Goal: Check status

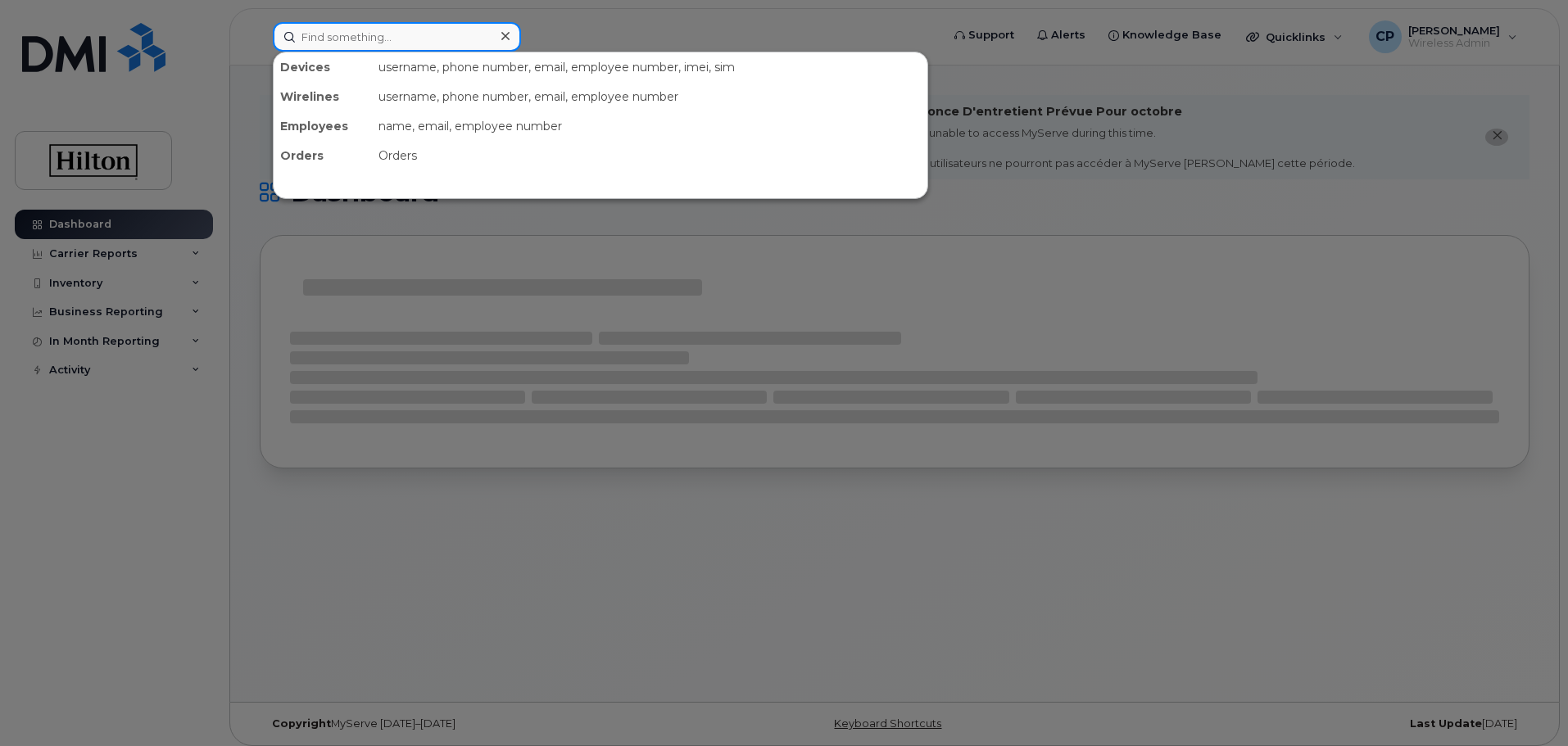
drag, startPoint x: 0, startPoint y: 0, endPoint x: 437, endPoint y: 42, distance: 439.0
click at [437, 42] on input at bounding box center [397, 37] width 249 height 30
paste input "8083722088"
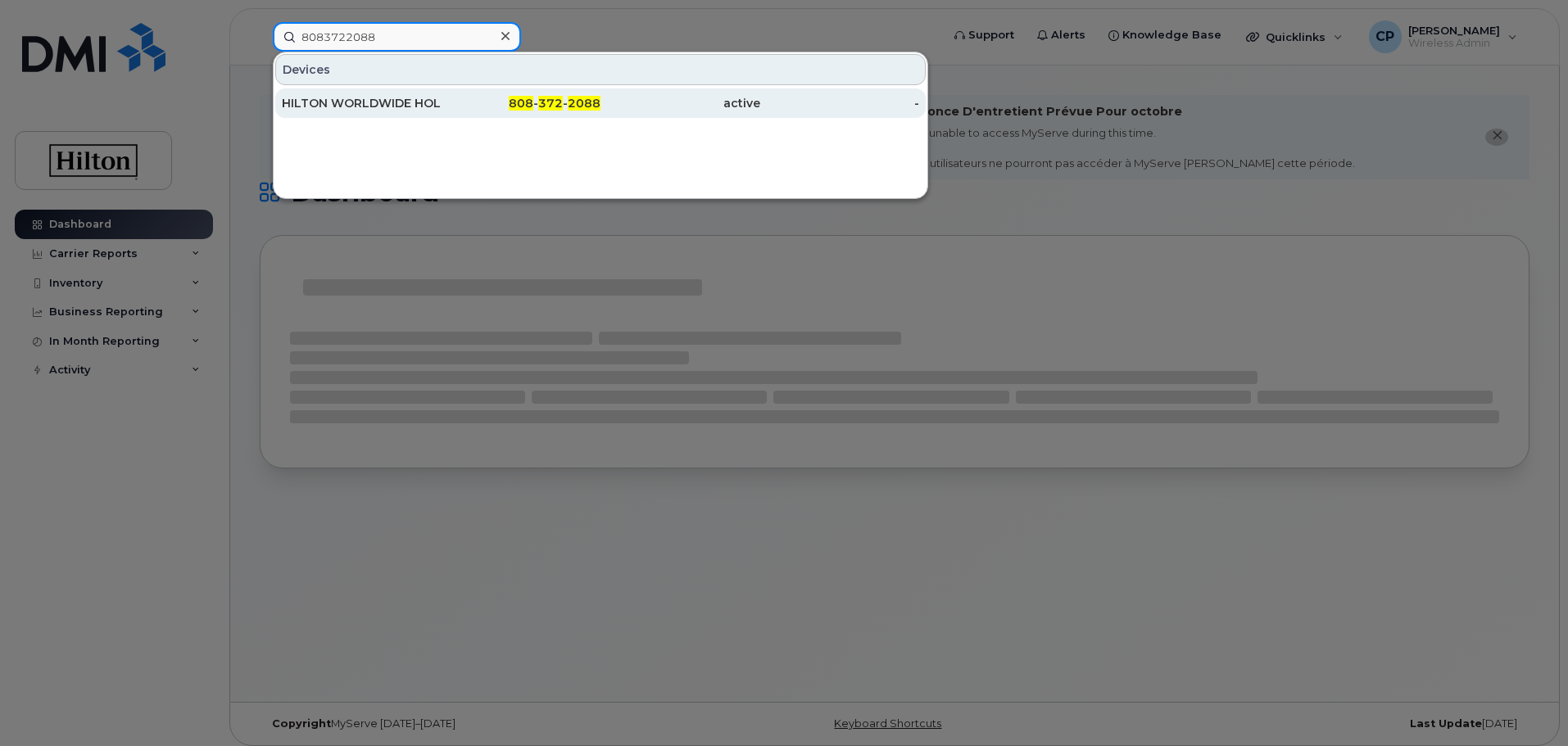
type input "8083722088"
click at [447, 110] on div "808 - 372 - 2088" at bounding box center [522, 103] width 160 height 17
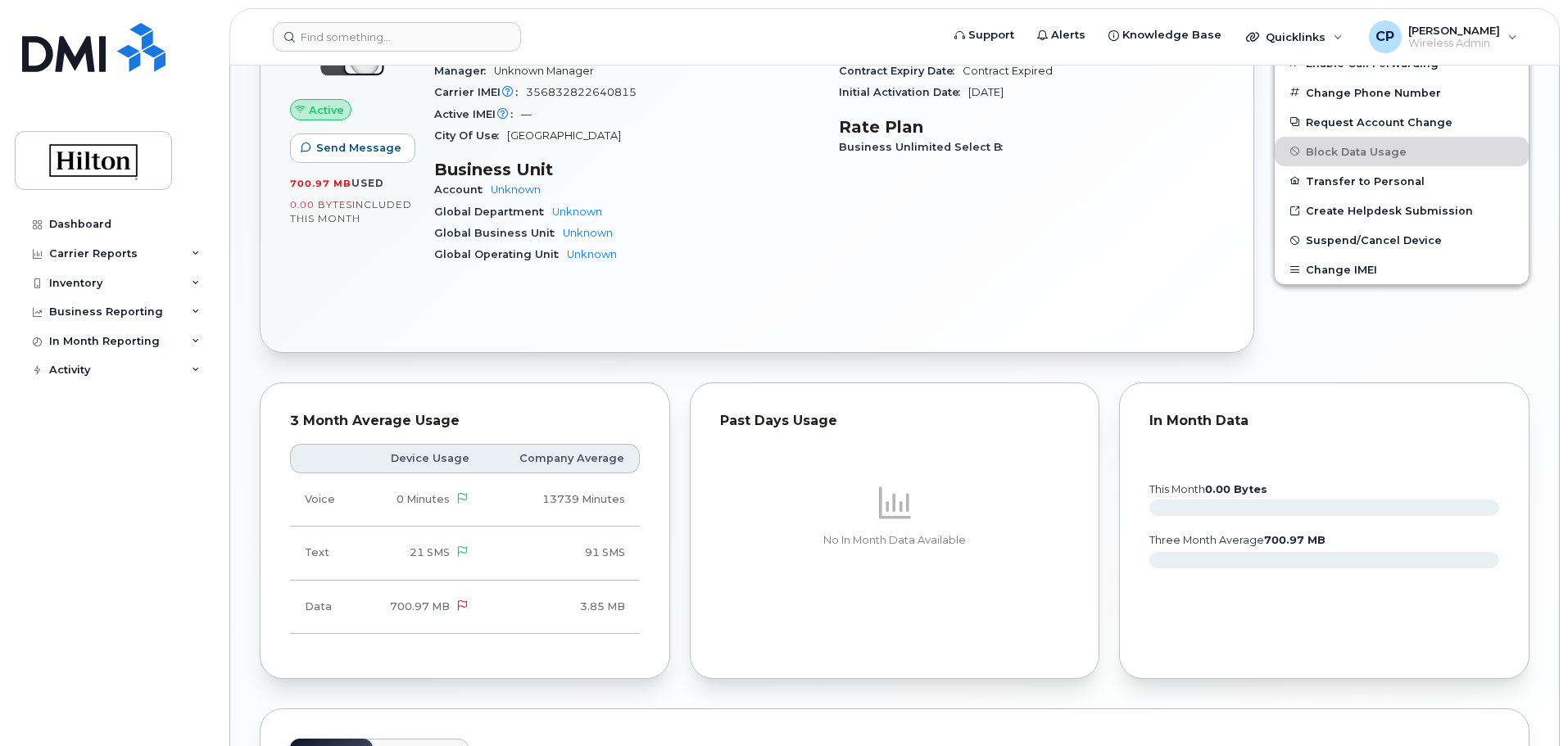
scroll to position [410, 0]
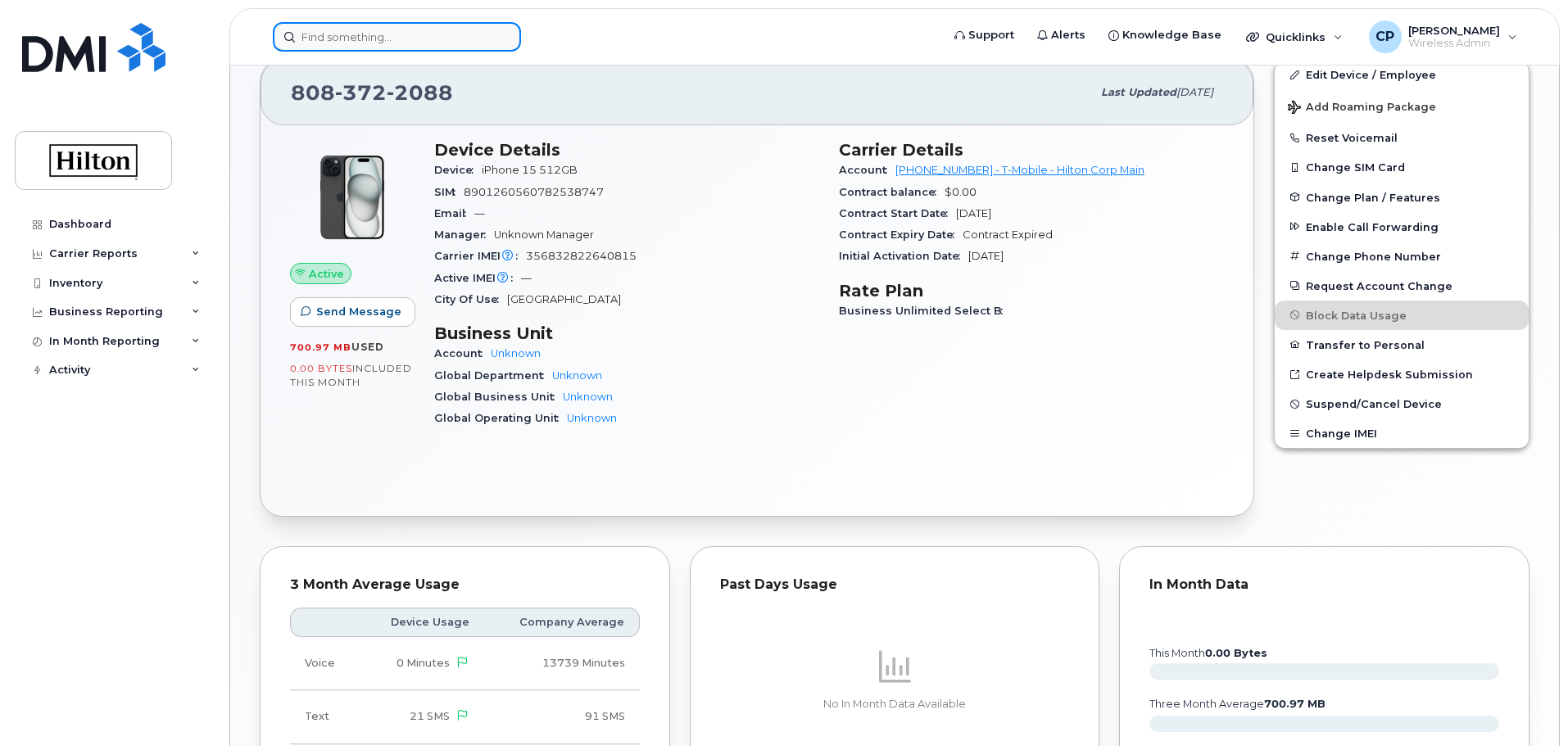
click at [446, 36] on input at bounding box center [397, 37] width 249 height 30
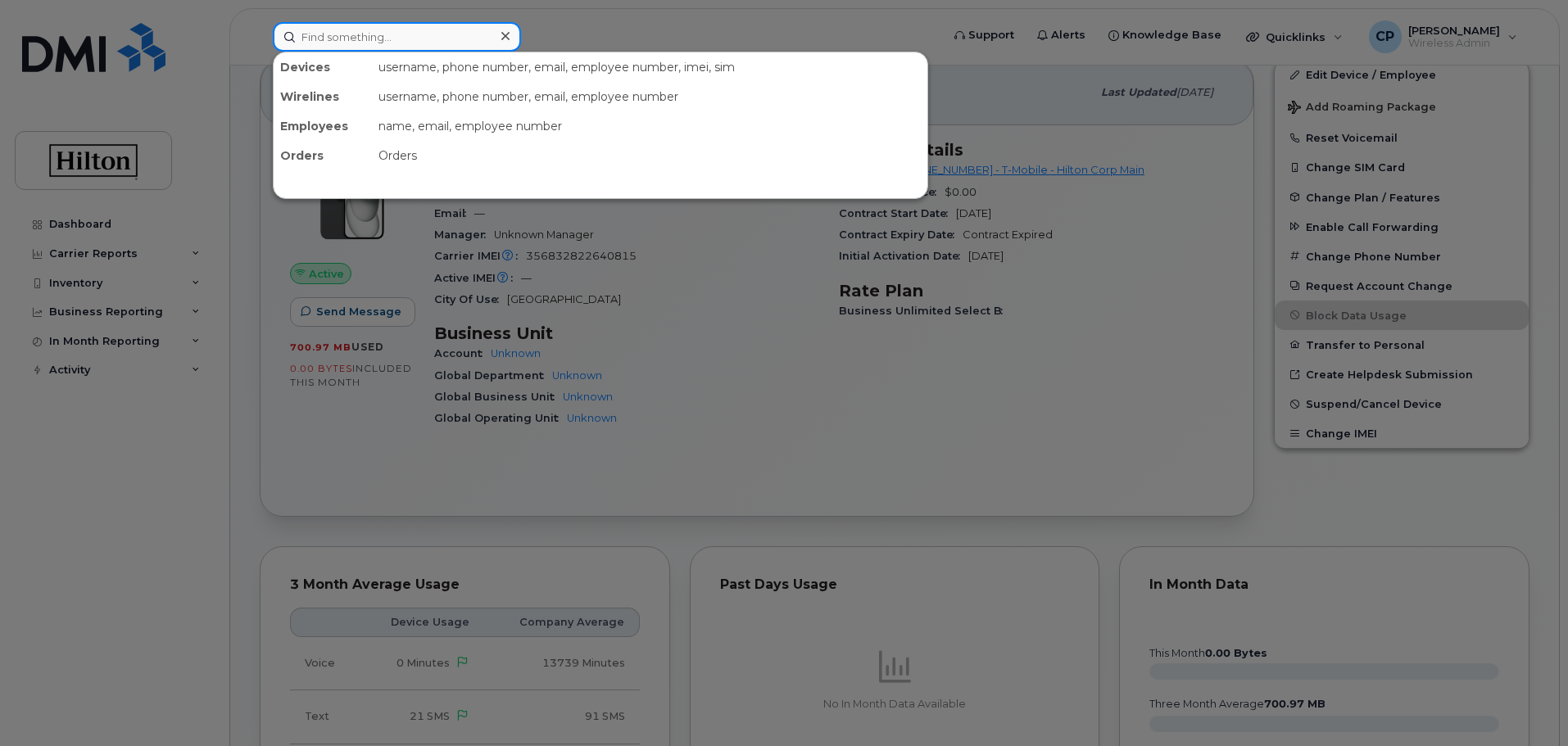
paste input "7038558234"
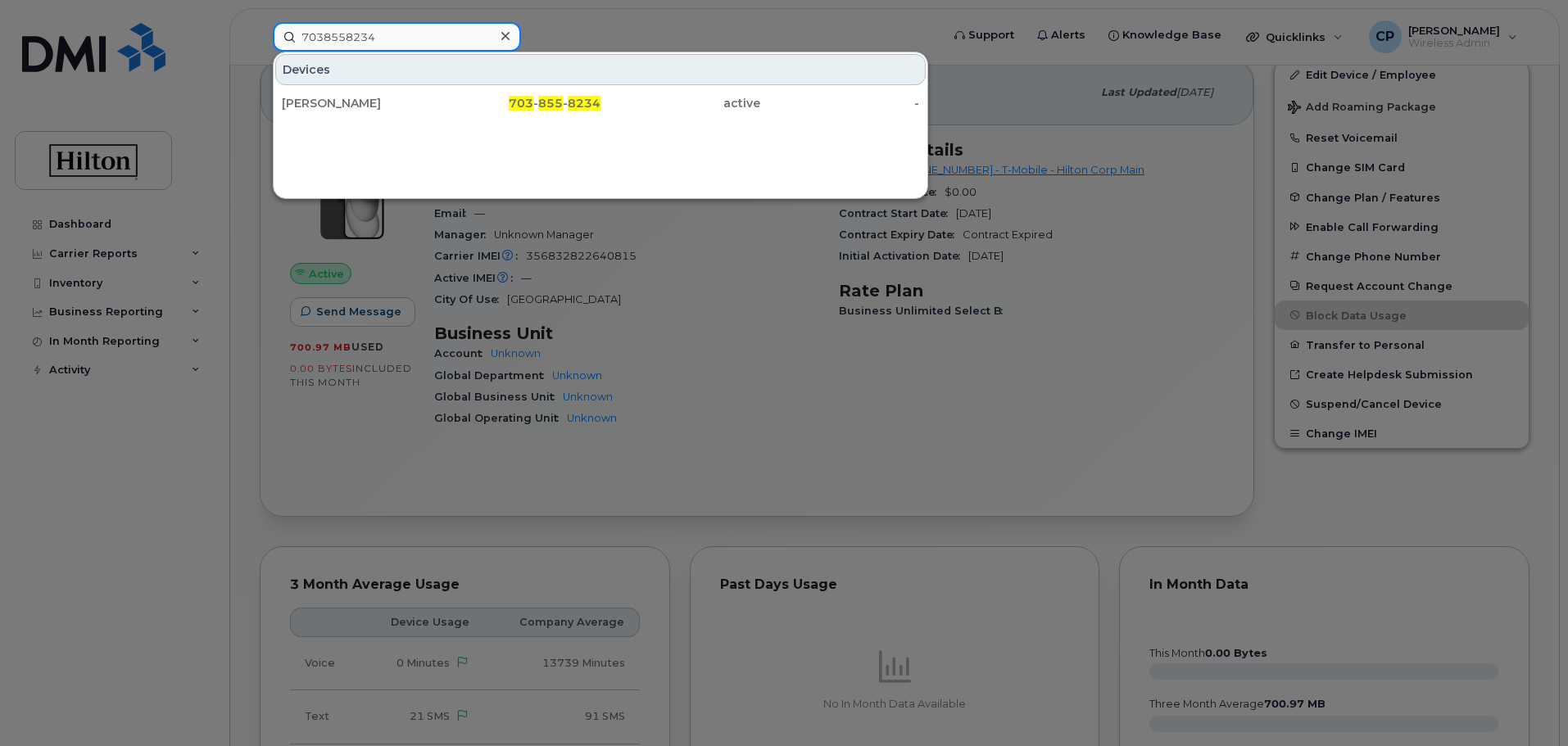
type input "7038558234"
